Goal: Find specific page/section: Find specific page/section

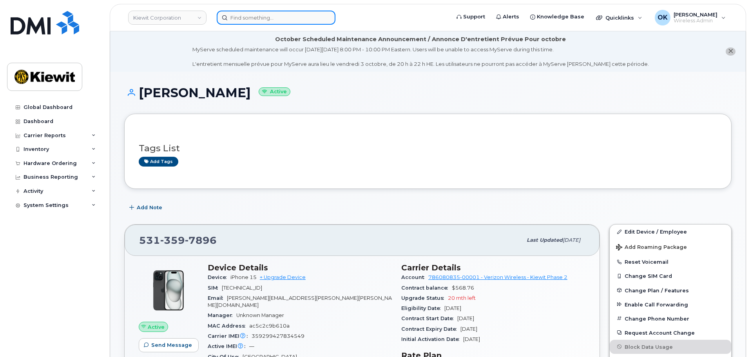
click at [248, 18] on input at bounding box center [276, 18] width 119 height 14
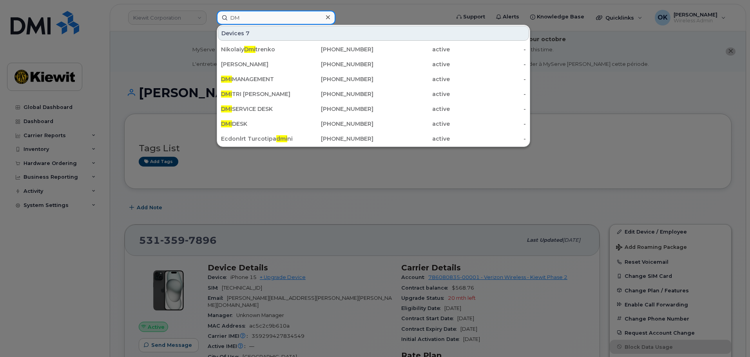
type input "D"
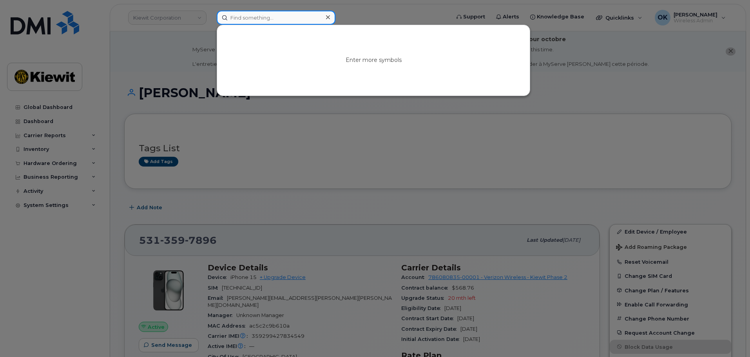
click at [258, 17] on input at bounding box center [276, 18] width 119 height 14
paste input "00227677"
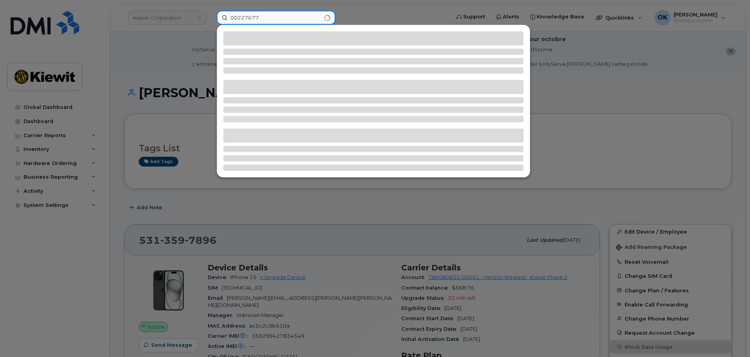
click at [238, 17] on input "00227677" at bounding box center [276, 18] width 119 height 14
type input "227677"
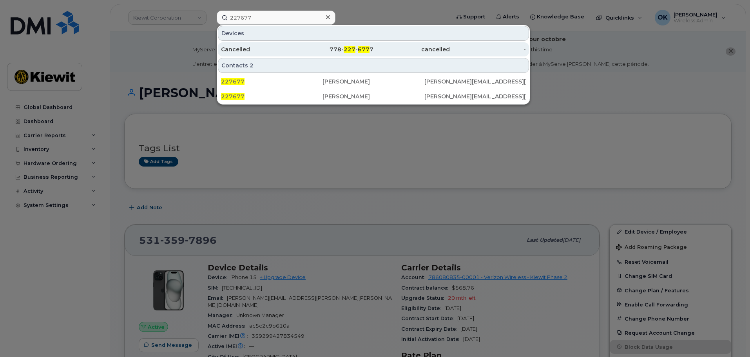
click at [345, 49] on span "227" at bounding box center [350, 49] width 12 height 7
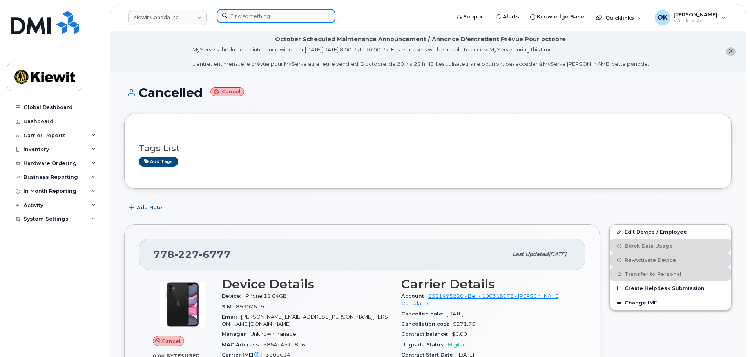
click at [264, 22] on input at bounding box center [276, 16] width 119 height 14
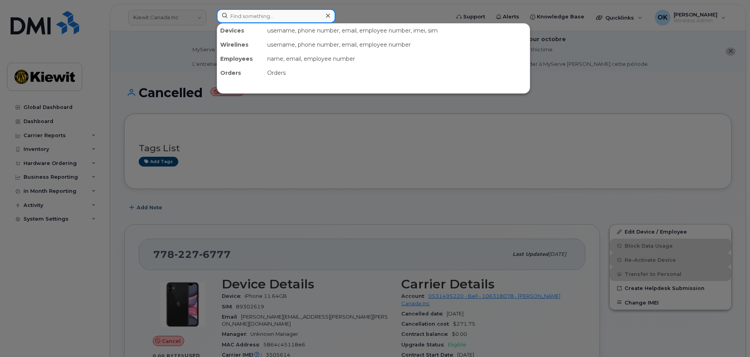
click at [246, 20] on input at bounding box center [276, 16] width 119 height 14
paste input "00227677"
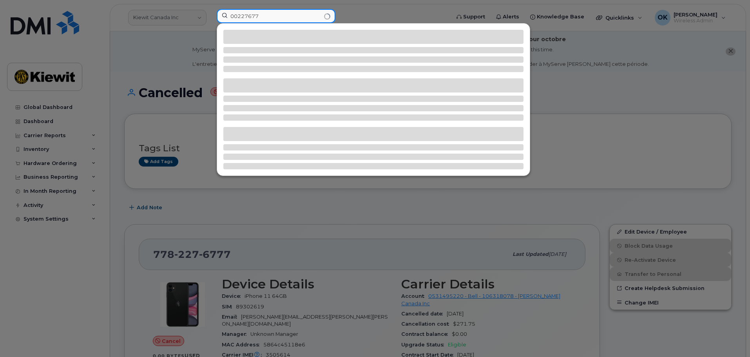
click at [240, 17] on input "00227677" at bounding box center [276, 16] width 119 height 14
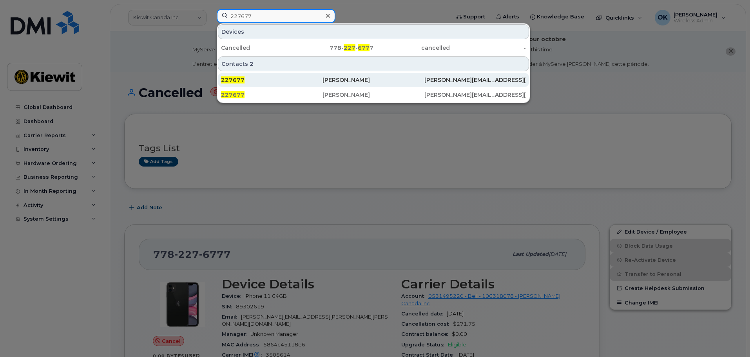
type input "227677"
click at [331, 79] on div "[PERSON_NAME]" at bounding box center [374, 80] width 102 height 8
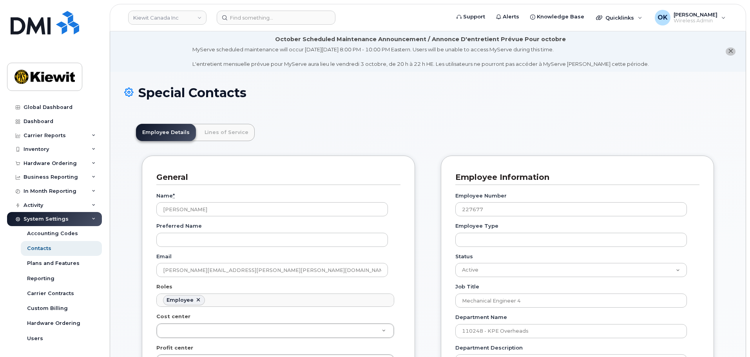
scroll to position [23, 0]
click at [233, 128] on link "Lines of Service" at bounding box center [226, 132] width 56 height 17
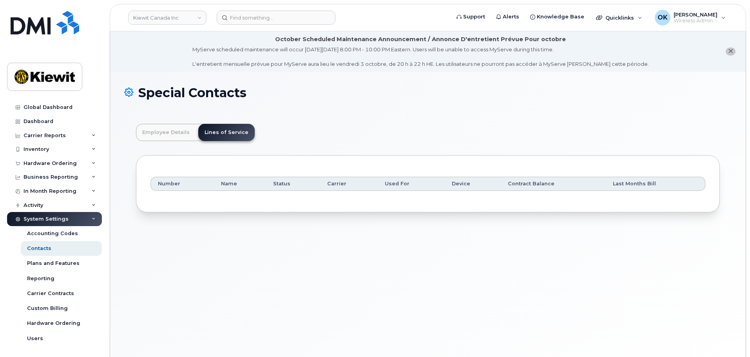
click at [563, 316] on div "Special Contacts Employee Details Lines of Service General Name * [PERSON_NAME]…" at bounding box center [428, 224] width 636 height 305
click at [194, 214] on div "Employee Details Lines of Service General Name * Tyler Wilson Preferred Name Em…" at bounding box center [428, 168] width 608 height 112
